Goal: Obtain resource: Obtain resource

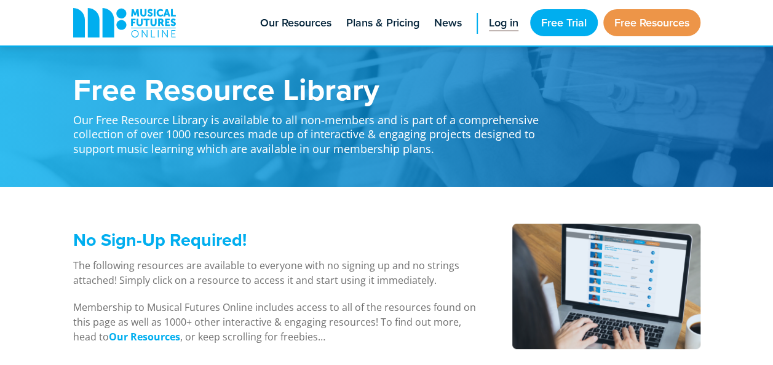
click at [506, 15] on span "Log in" at bounding box center [504, 23] width 30 height 17
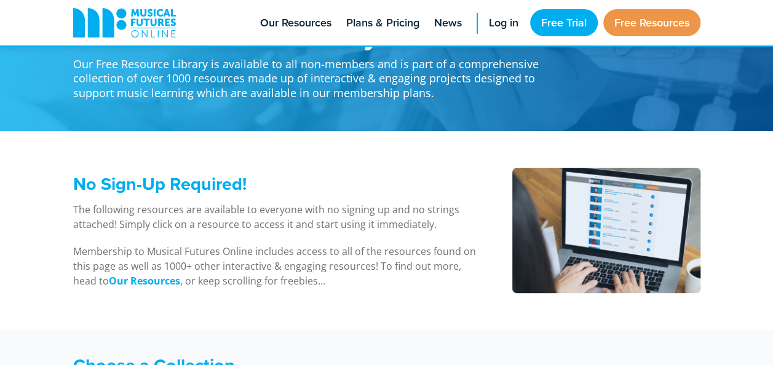
scroll to position [52, 0]
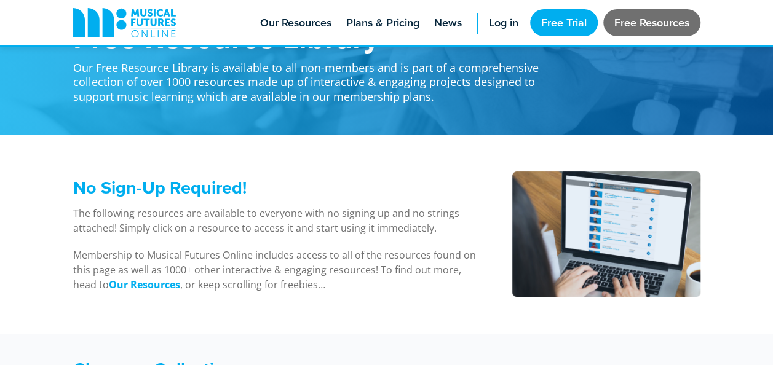
click at [660, 23] on link "Free Resources" at bounding box center [651, 22] width 97 height 27
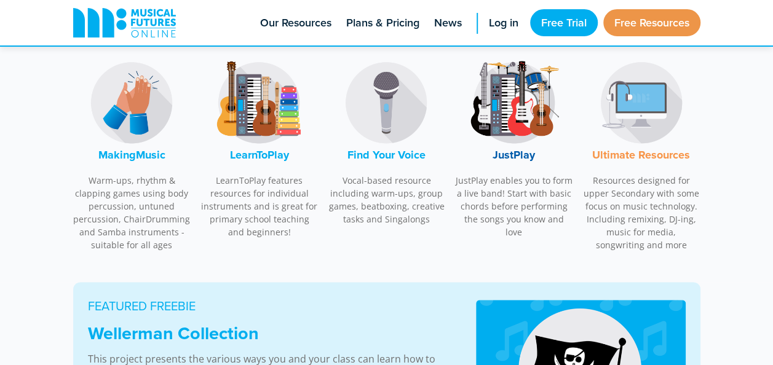
scroll to position [427, 0]
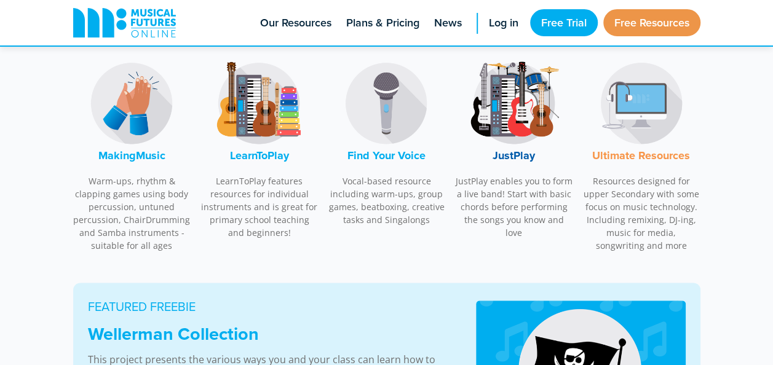
click at [135, 116] on img at bounding box center [131, 103] width 92 height 92
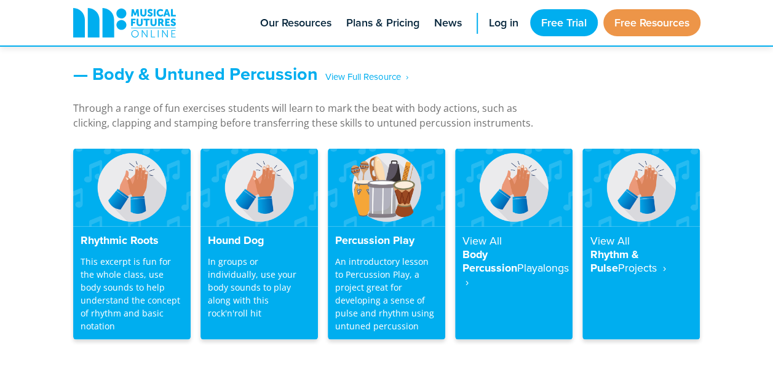
scroll to position [1056, 0]
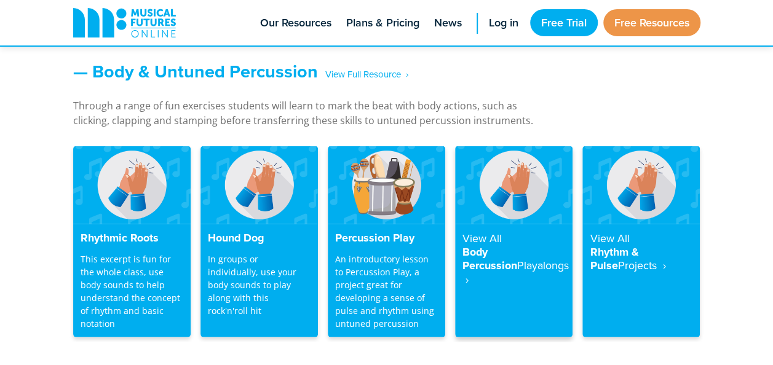
click at [495, 219] on img at bounding box center [513, 185] width 117 height 78
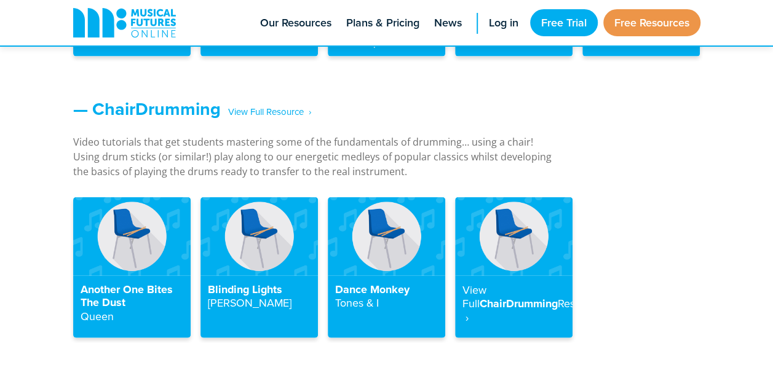
scroll to position [1337, 0]
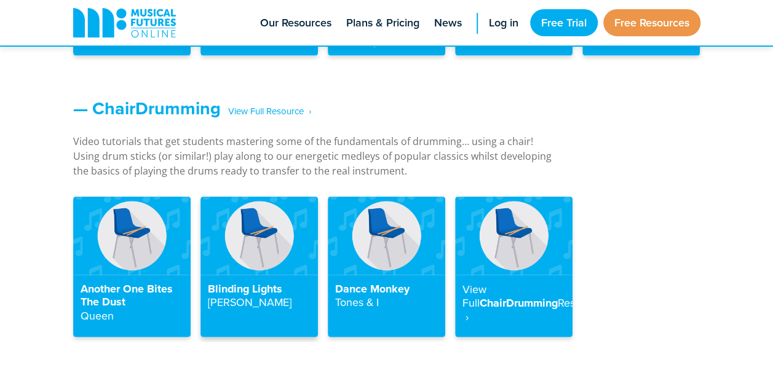
click at [277, 253] on img at bounding box center [258, 236] width 117 height 78
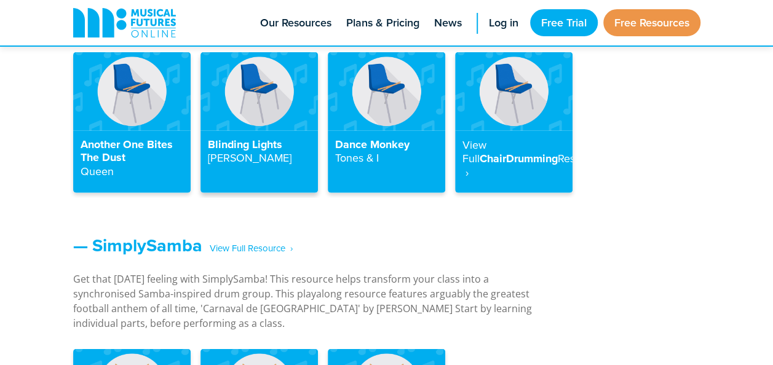
scroll to position [1482, 0]
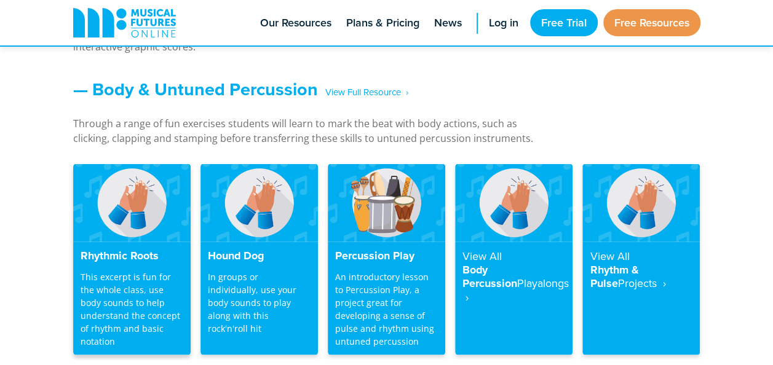
scroll to position [1101, 0]
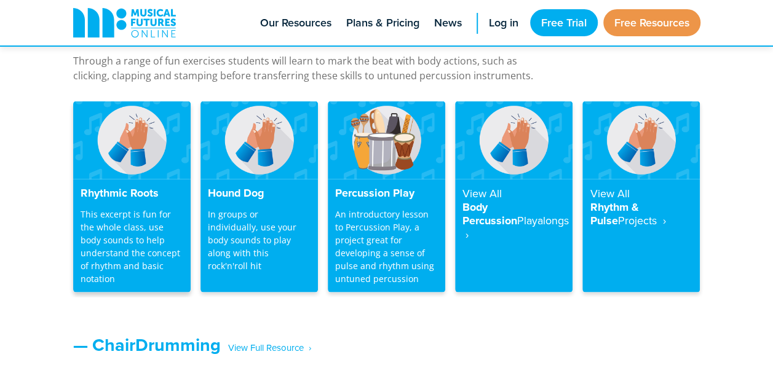
click at [157, 214] on p "This excerpt is fun for the whole class, use body sounds to help understand the…" at bounding box center [132, 245] width 103 height 77
